Goal: Transaction & Acquisition: Obtain resource

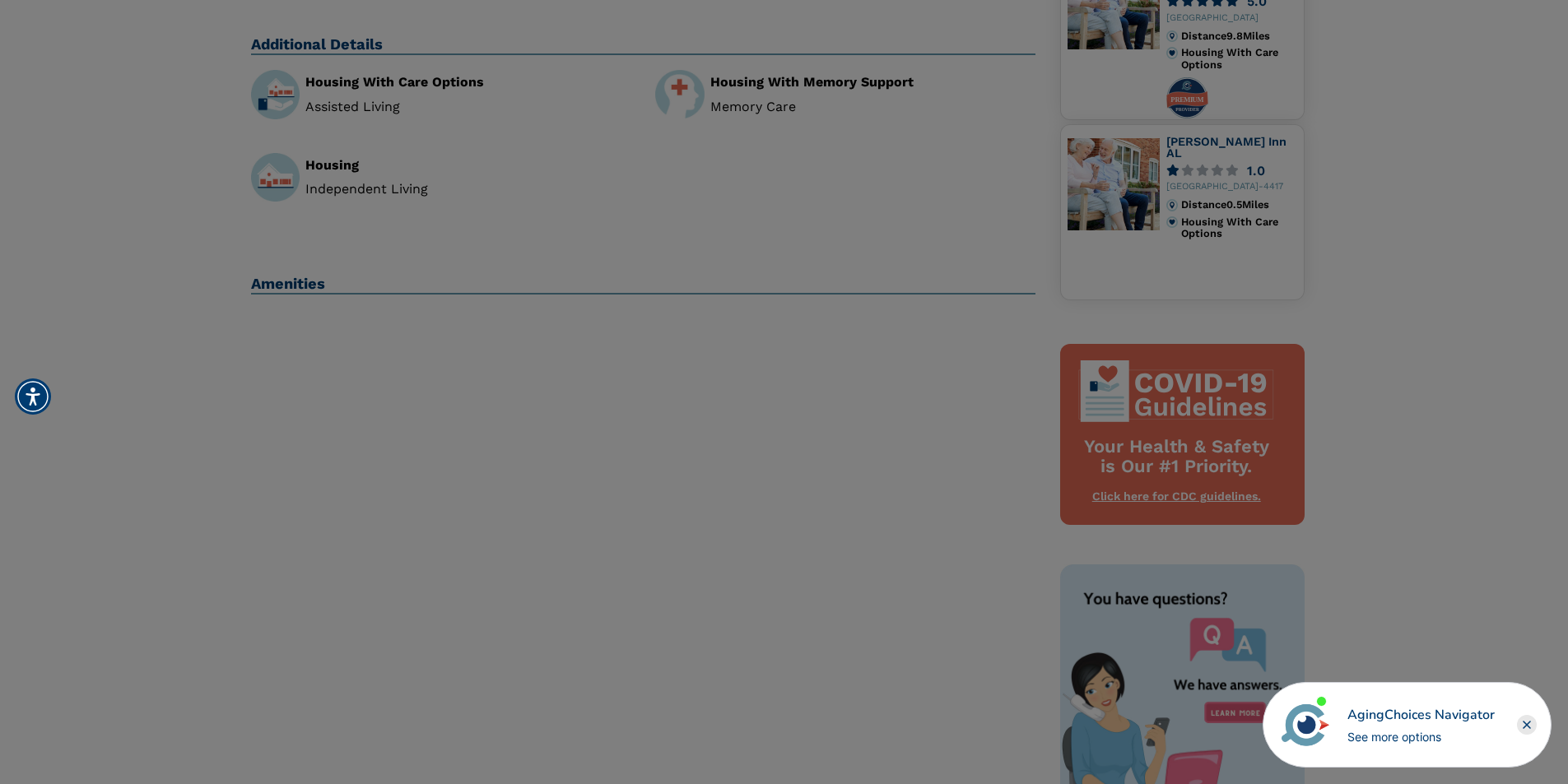
scroll to position [329, 0]
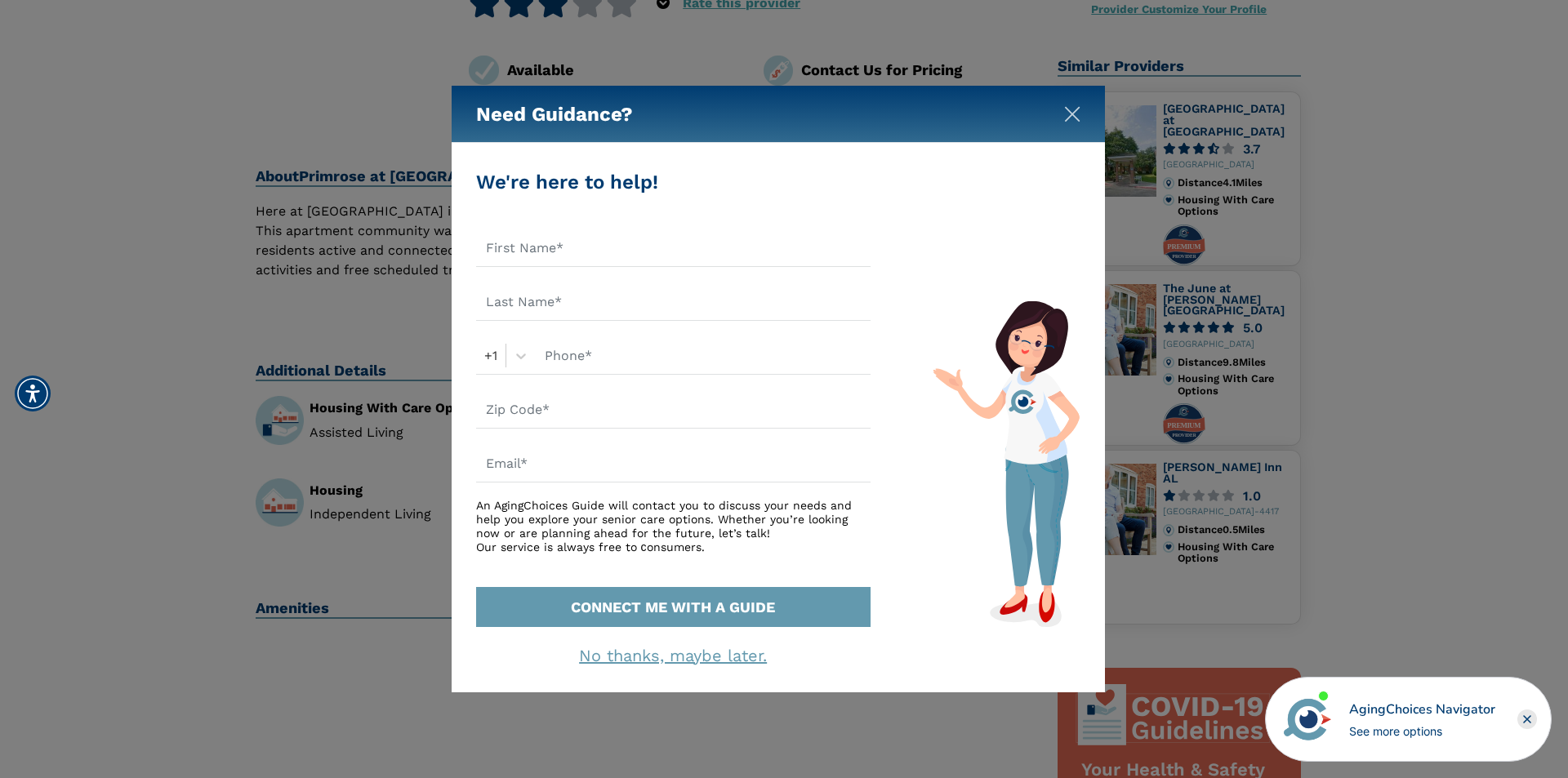
click at [1070, 106] on button "Close" at bounding box center [1072, 111] width 16 height 16
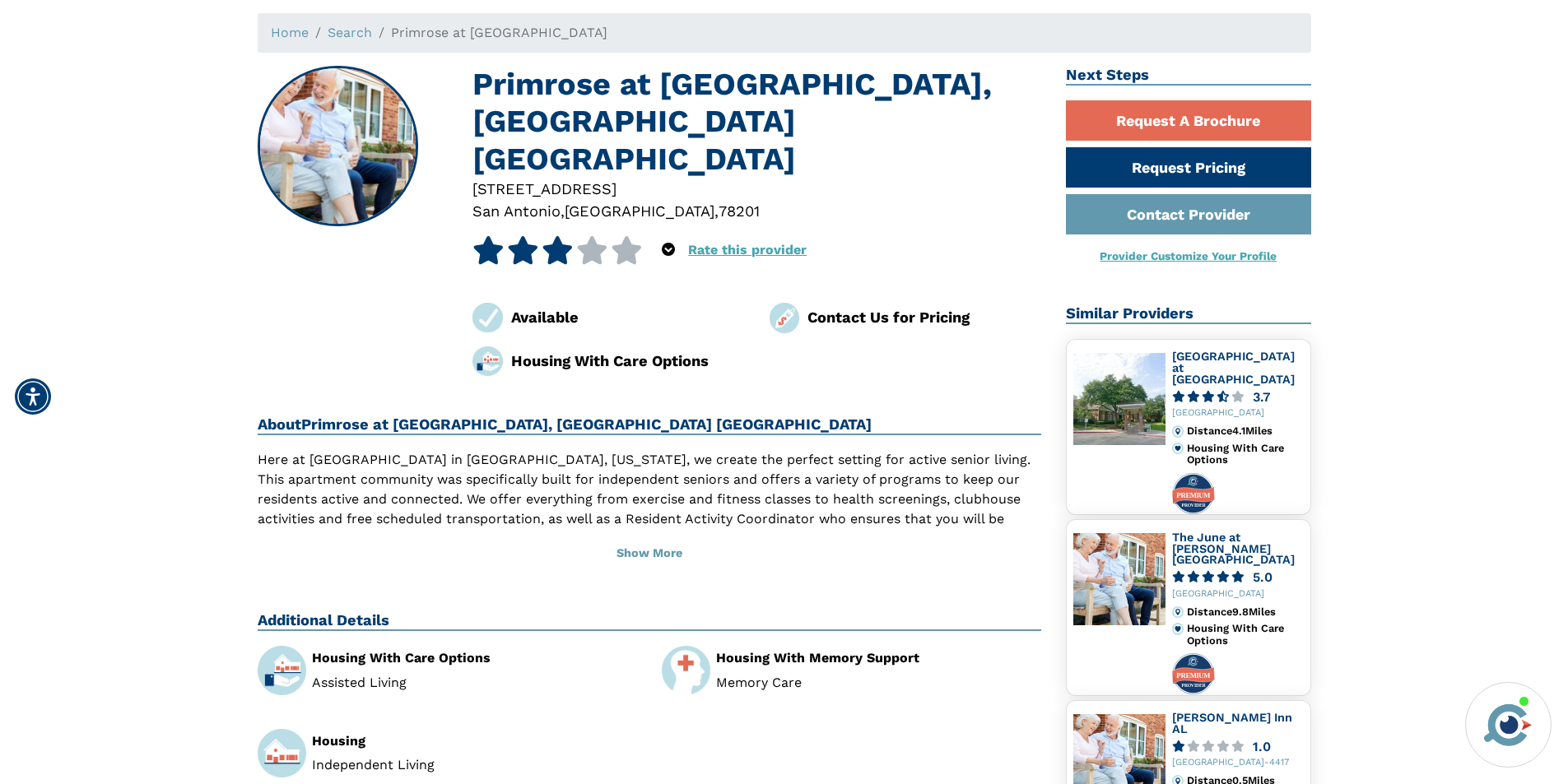
scroll to position [0, 0]
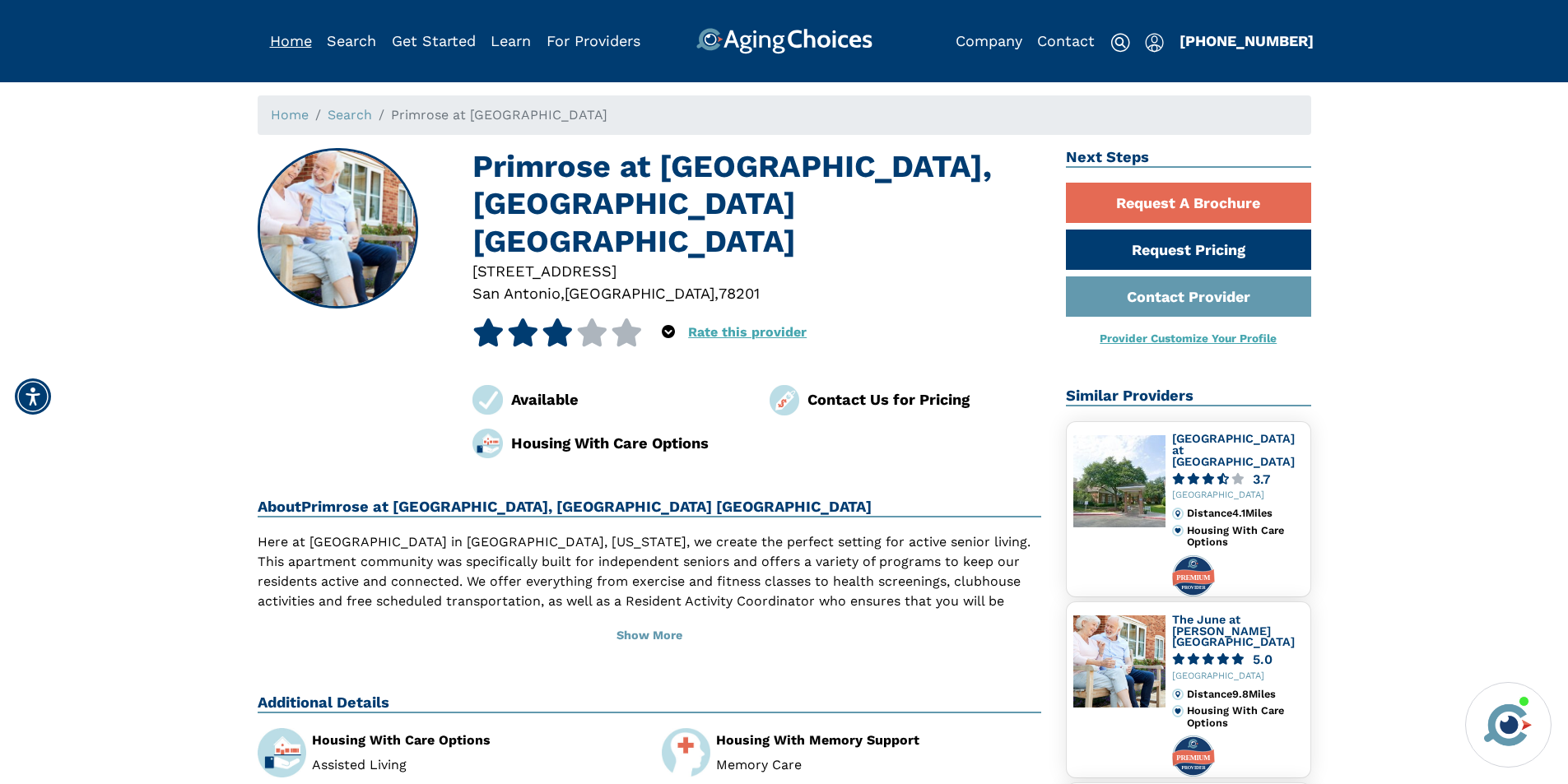
click at [302, 47] on link "Home" at bounding box center [290, 40] width 42 height 17
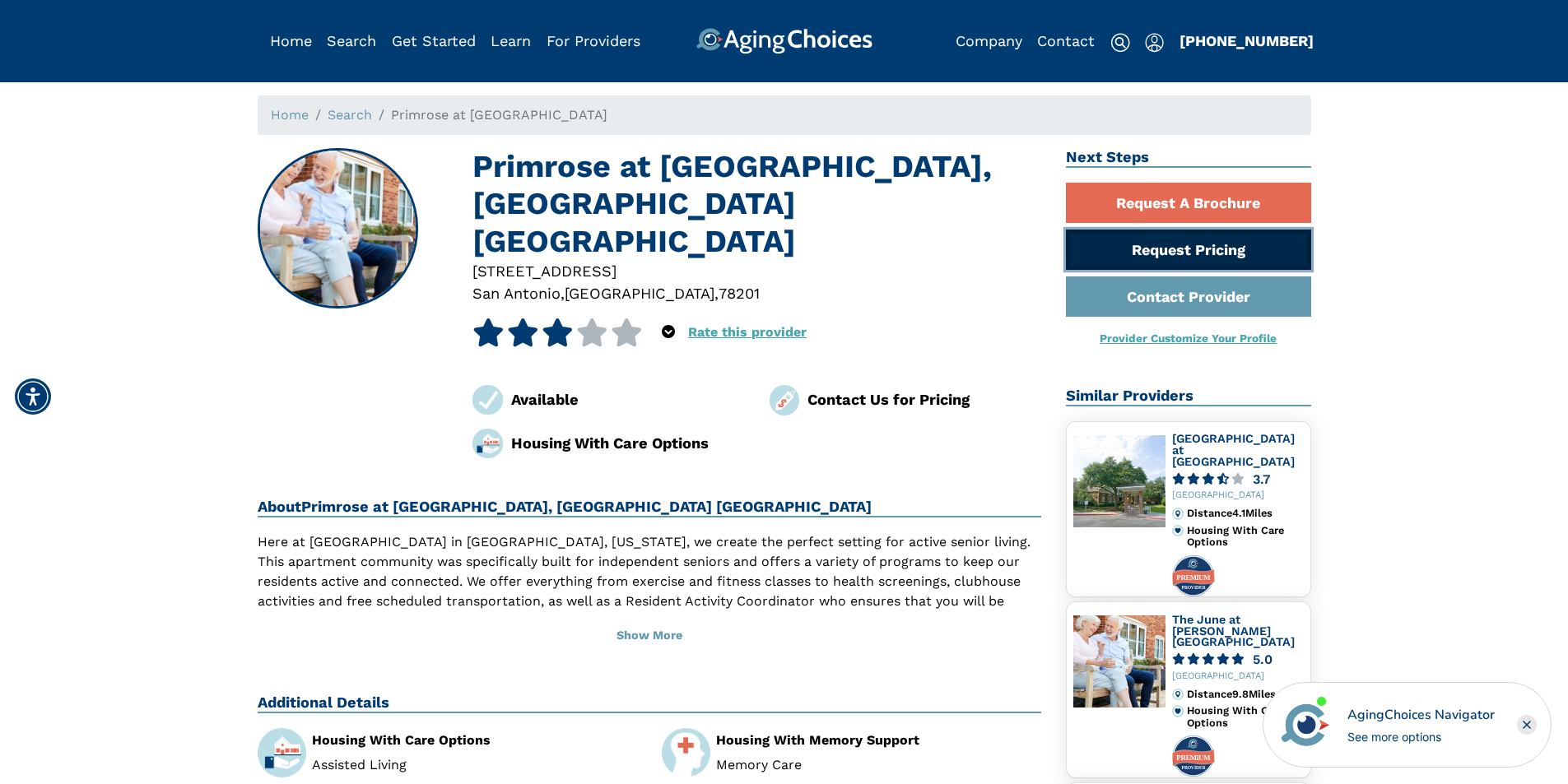
click at [1260, 248] on link "Request Pricing" at bounding box center [1188, 249] width 245 height 40
click at [290, 45] on link "Home" at bounding box center [290, 40] width 42 height 17
